Goal: Information Seeking & Learning: Learn about a topic

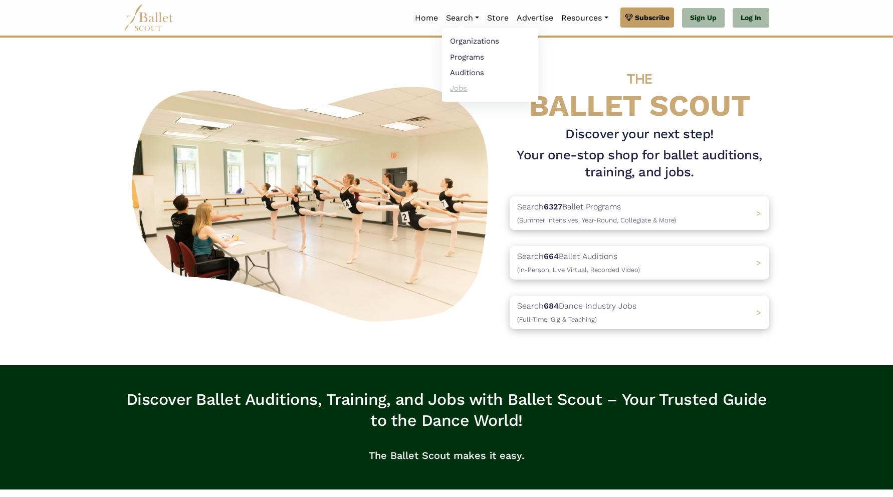
click at [452, 89] on link "Jobs" at bounding box center [490, 88] width 96 height 16
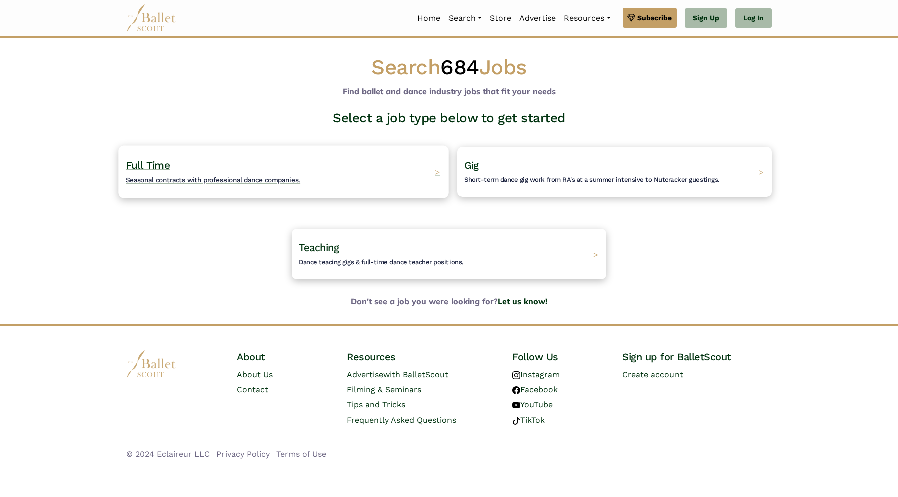
click at [367, 168] on div "Full Time Seasonal contracts with professional dance companies. >" at bounding box center [283, 171] width 330 height 53
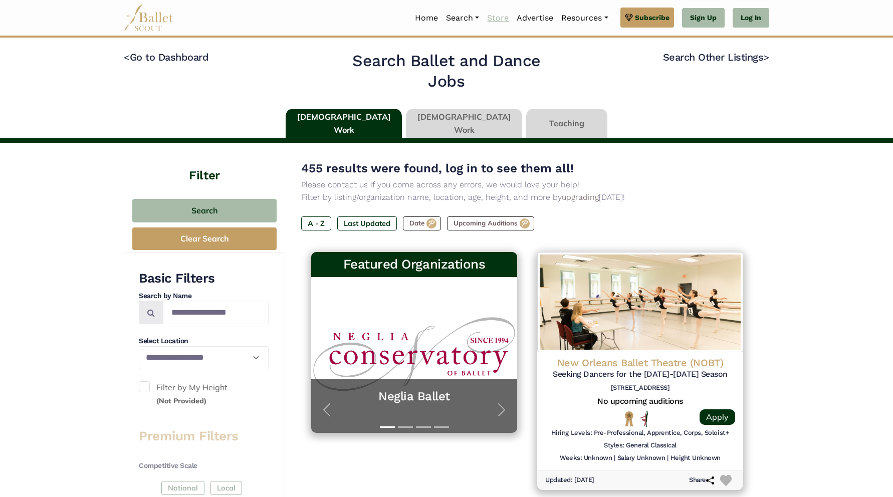
click at [493, 18] on link "Store" at bounding box center [498, 18] width 30 height 21
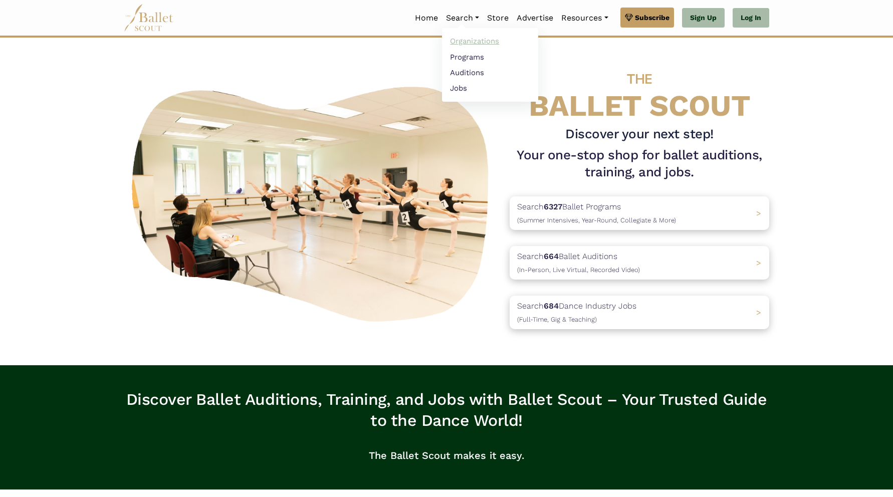
click at [471, 42] on link "Organizations" at bounding box center [490, 42] width 96 height 16
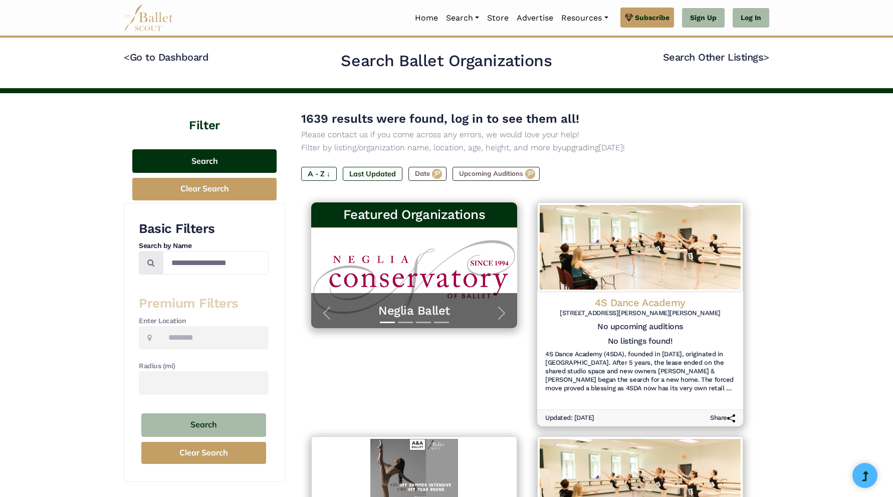
click at [209, 164] on button "Search" at bounding box center [204, 161] width 144 height 24
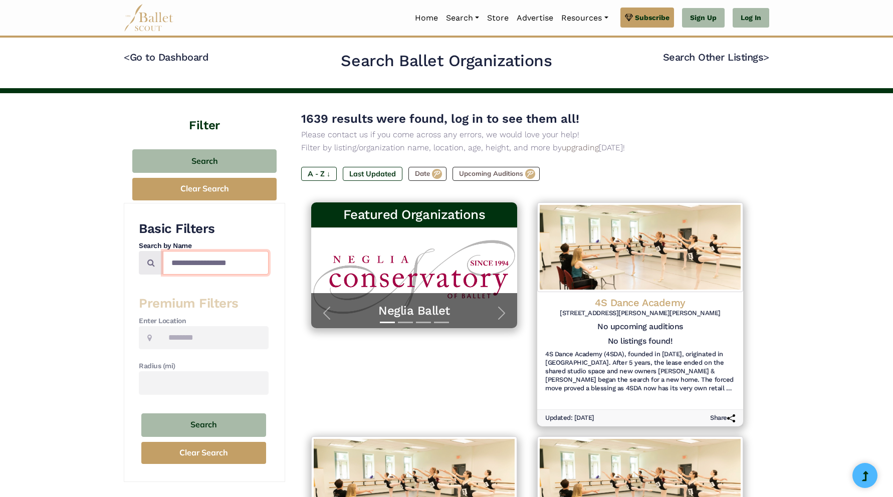
click at [194, 258] on input "Search by names..." at bounding box center [216, 263] width 106 height 24
type input "*******"
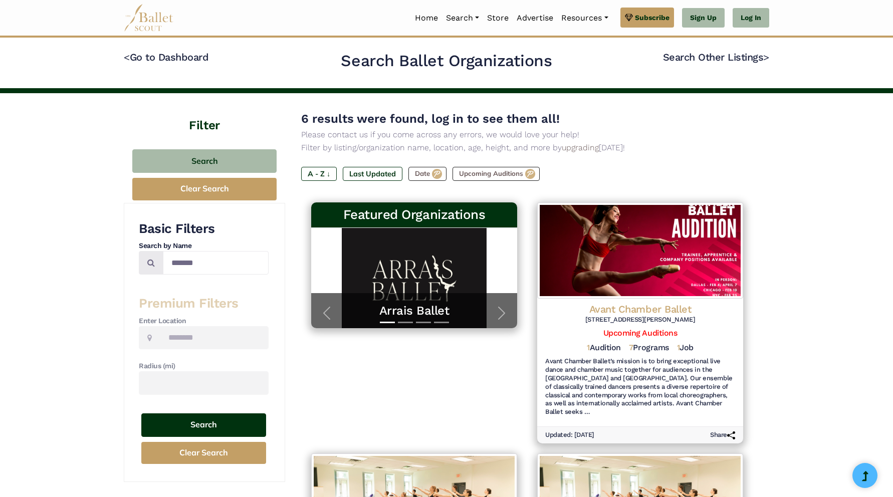
click at [205, 419] on button "Search" at bounding box center [203, 425] width 125 height 24
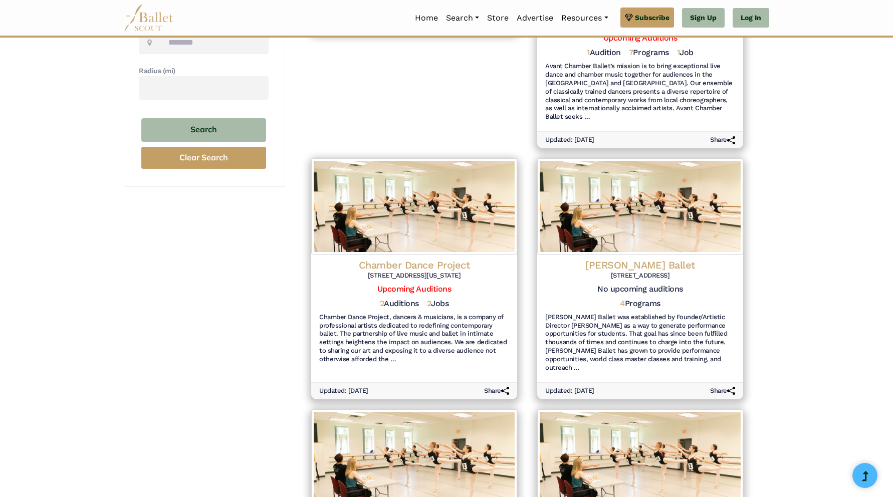
scroll to position [245, 0]
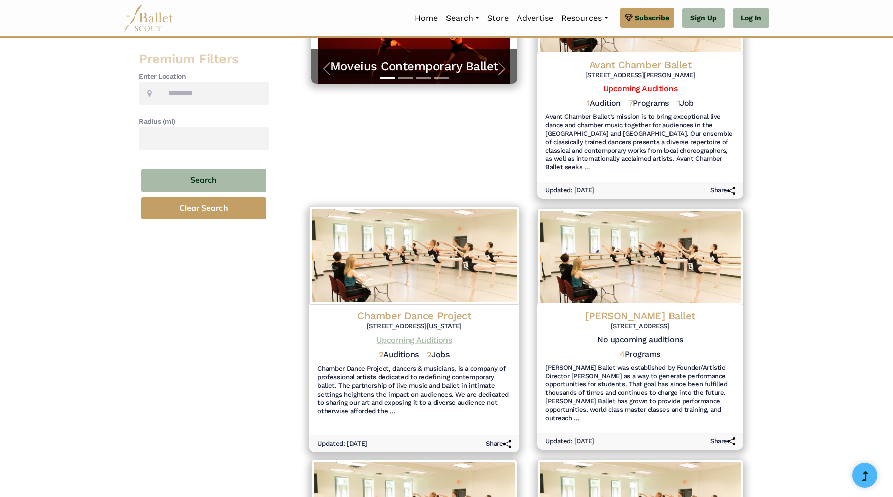
click at [415, 335] on link "Upcoming Auditions" at bounding box center [413, 340] width 75 height 10
click at [426, 264] on img at bounding box center [414, 255] width 210 height 98
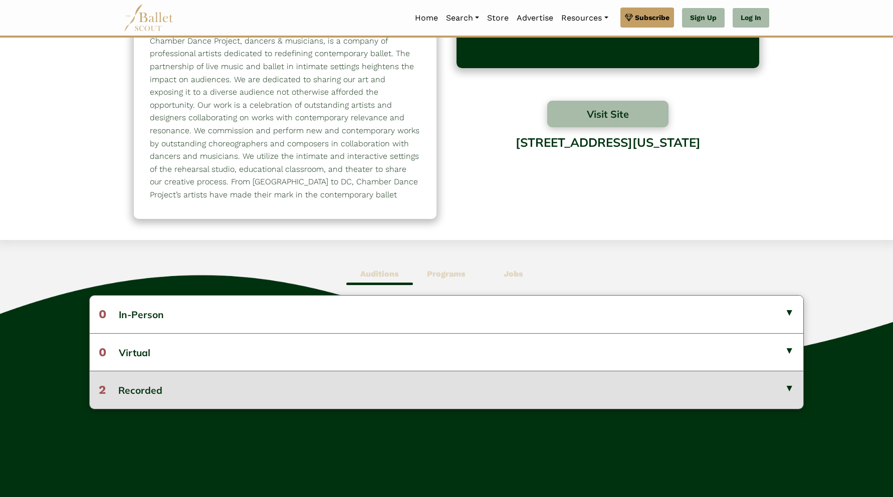
scroll to position [79, 0]
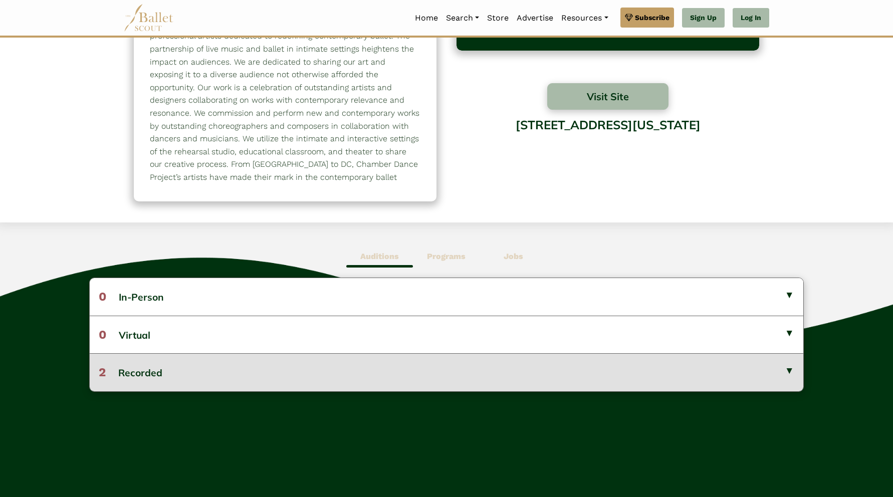
click at [332, 374] on button "2 Recorded" at bounding box center [447, 372] width 714 height 38
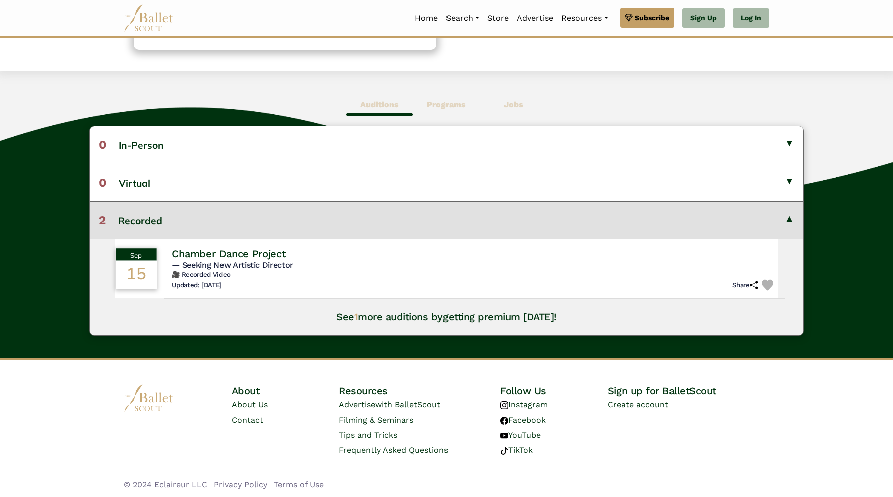
scroll to position [230, 0]
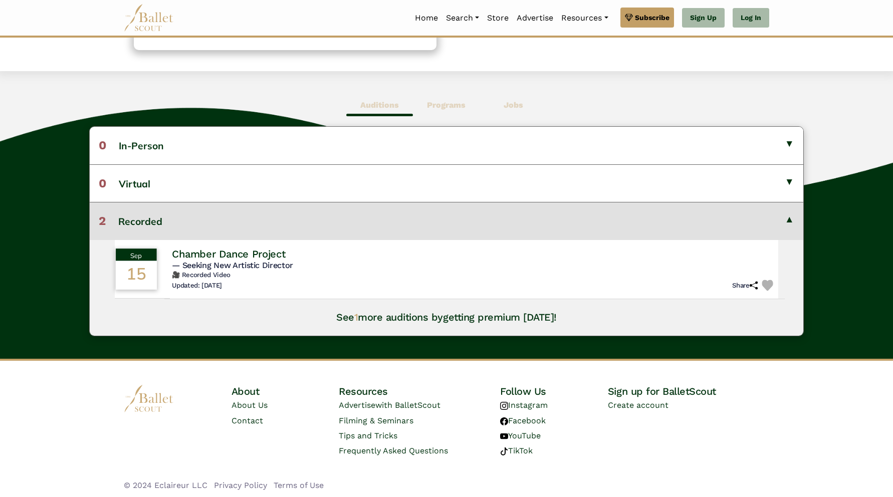
click at [285, 252] on h4 "Chamber Dance Project" at bounding box center [228, 254] width 113 height 14
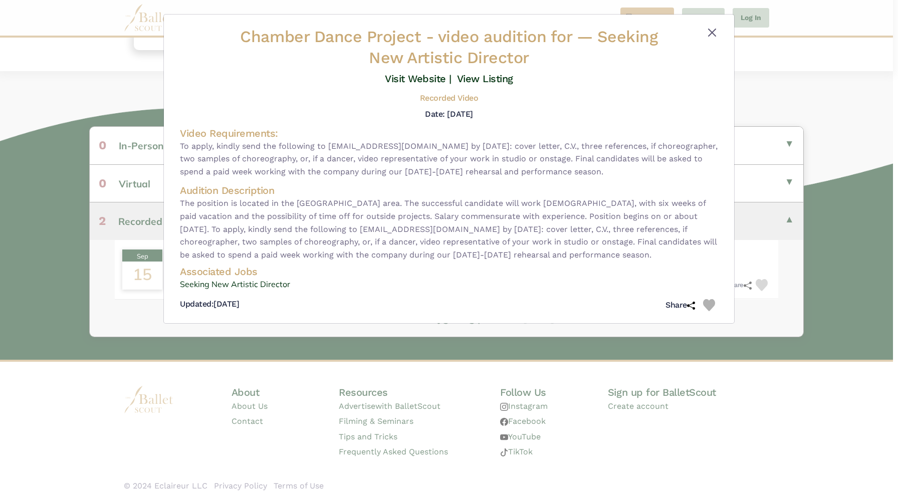
click at [712, 34] on button "Close" at bounding box center [712, 33] width 12 height 12
